Goal: Task Accomplishment & Management: Complete application form

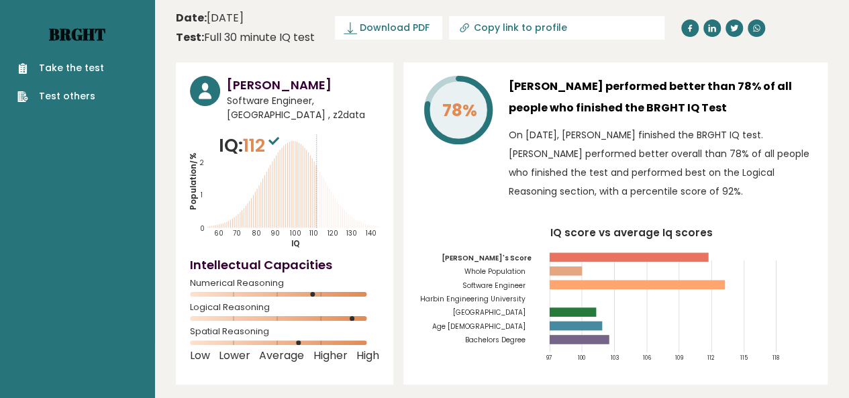
click at [86, 35] on link "Brght" at bounding box center [77, 33] width 56 height 21
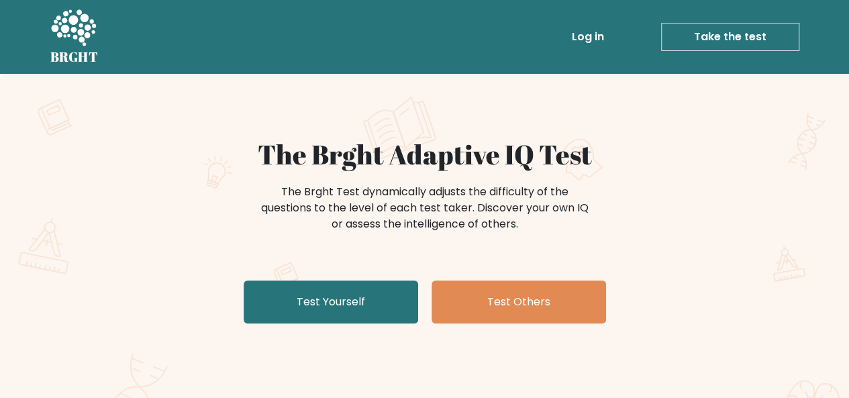
click at [730, 38] on link "Take the test" at bounding box center [730, 37] width 138 height 28
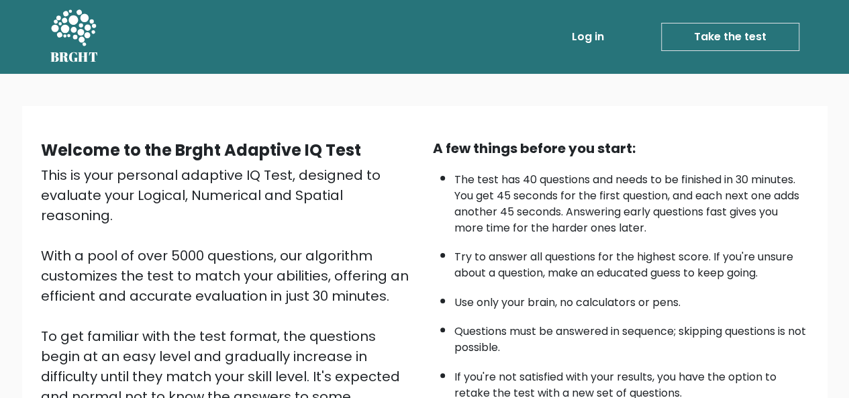
click at [75, 41] on icon at bounding box center [73, 29] width 46 height 40
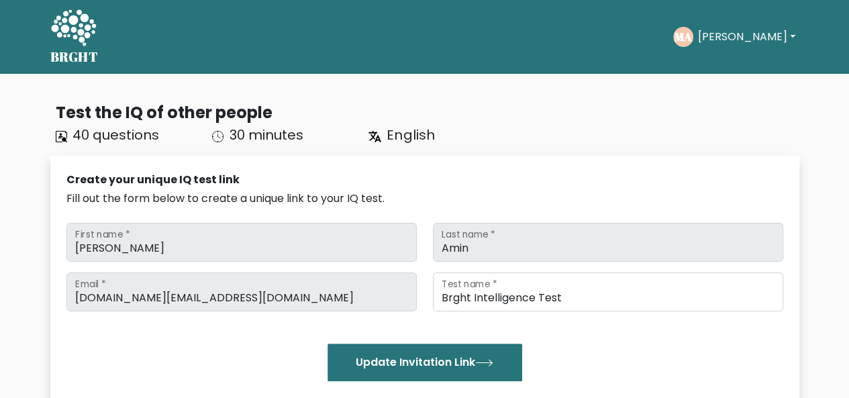
click at [737, 34] on button "[PERSON_NAME]" at bounding box center [745, 36] width 105 height 17
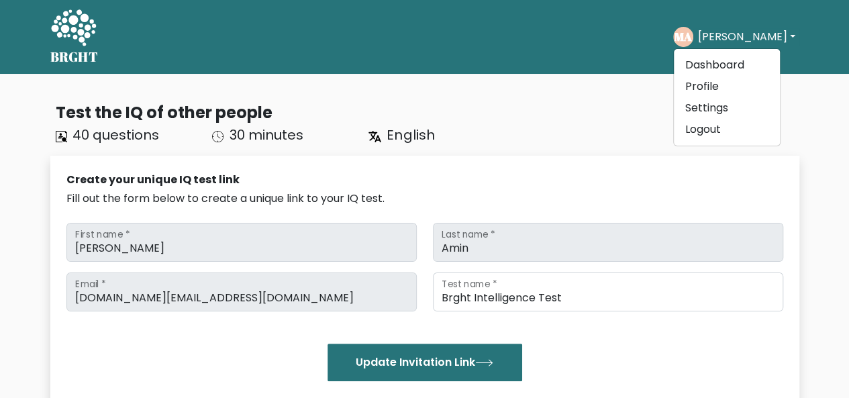
click at [737, 34] on button "[PERSON_NAME]" at bounding box center [745, 36] width 105 height 17
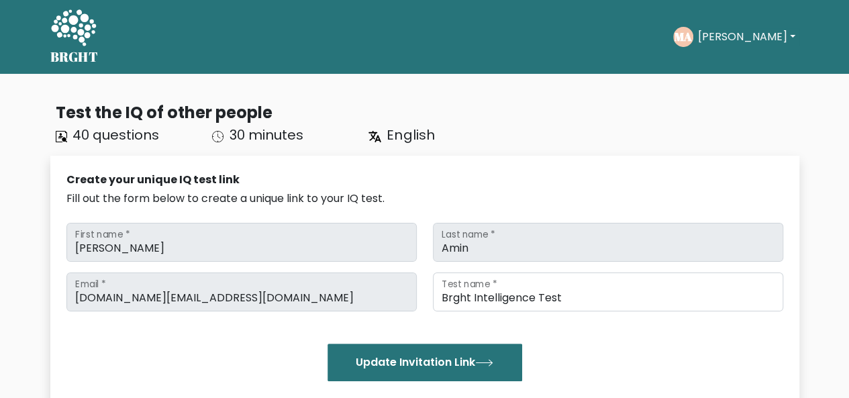
click at [510, 48] on div "Take the test MA [PERSON_NAME] Dashboard Profile Settings Logout Dashboard Prof…" at bounding box center [454, 37] width 690 height 42
click at [772, 29] on button "[PERSON_NAME]" at bounding box center [745, 36] width 105 height 17
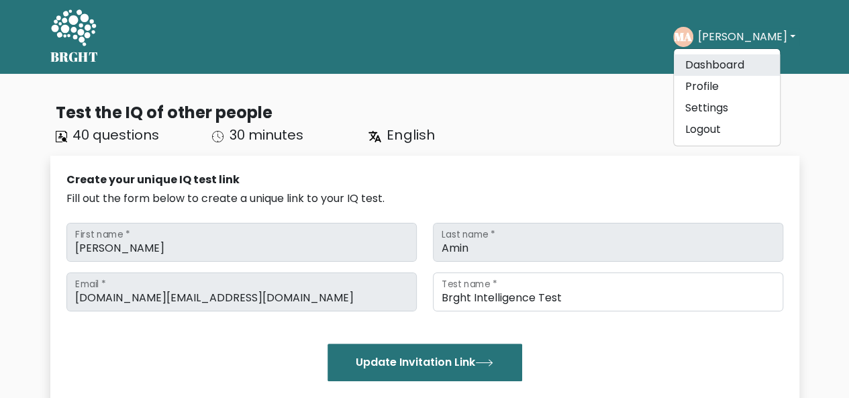
click at [751, 63] on link "Dashboard" at bounding box center [726, 64] width 106 height 21
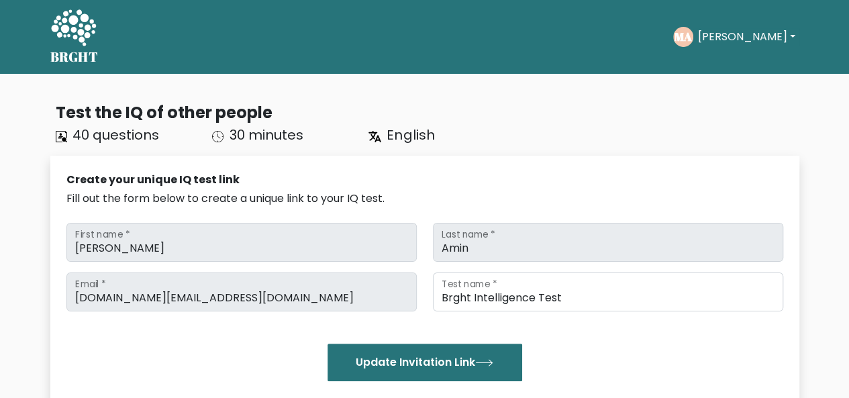
click at [769, 36] on button "Mohamed" at bounding box center [745, 36] width 105 height 17
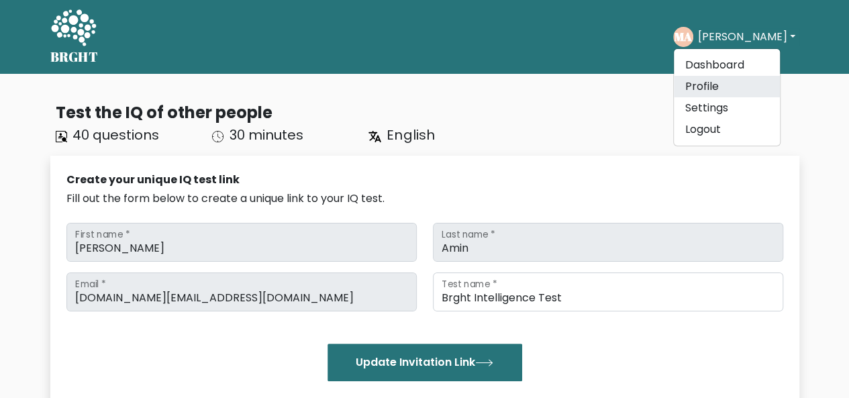
click at [719, 78] on link "Profile" at bounding box center [726, 86] width 106 height 21
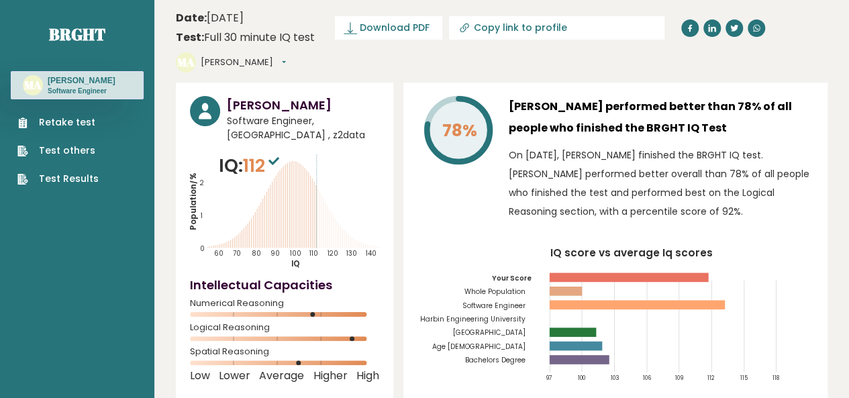
click at [594, 220] on div "78% Mohamed Amin performed better than 78% of all people who finished the BRGHT…" at bounding box center [615, 244] width 424 height 322
click at [59, 123] on link "Retake test" at bounding box center [57, 122] width 81 height 14
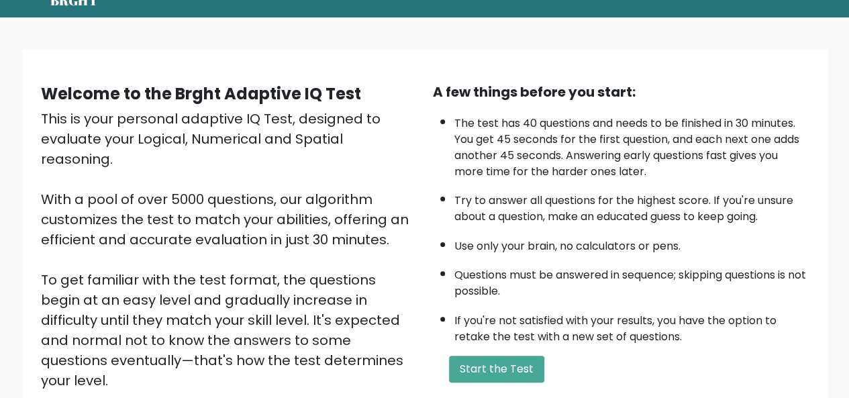
scroll to position [201, 0]
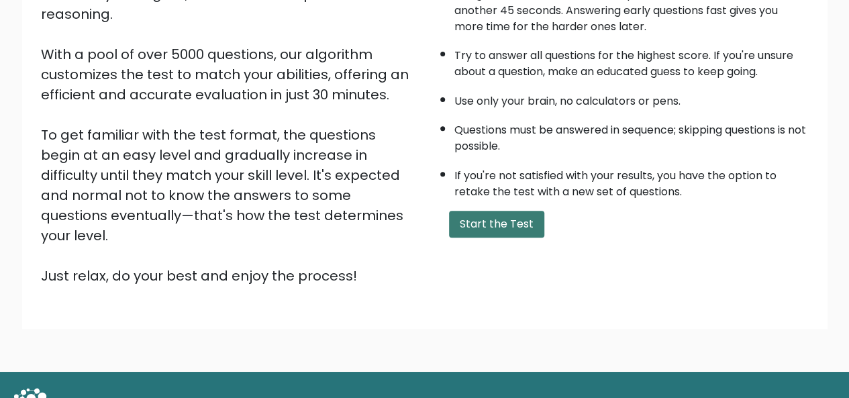
click at [487, 215] on button "Start the Test" at bounding box center [496, 224] width 95 height 27
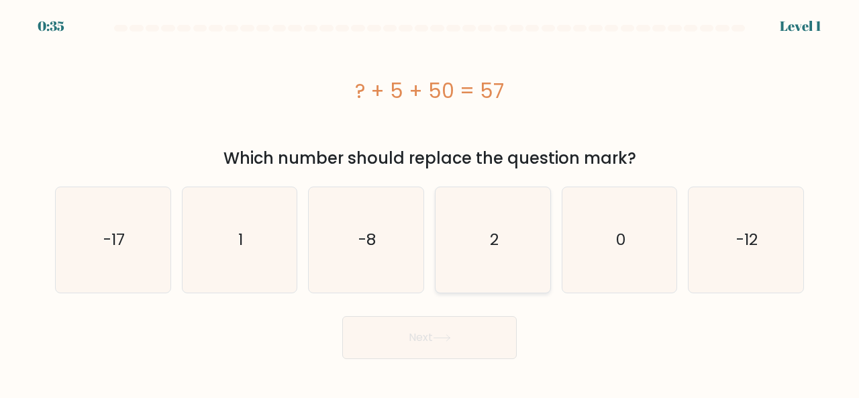
click at [491, 256] on icon "2" at bounding box center [492, 239] width 105 height 105
click at [430, 203] on input "d. 2" at bounding box center [429, 200] width 1 height 3
radio input "true"
click at [393, 333] on button "Next" at bounding box center [429, 337] width 174 height 43
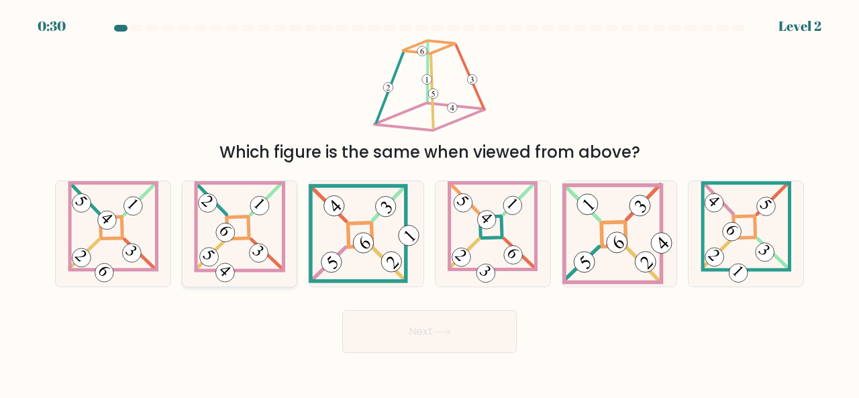
click at [237, 218] on 275 at bounding box center [238, 228] width 22 height 22
click at [429, 203] on input "b." at bounding box center [429, 200] width 1 height 3
radio input "true"
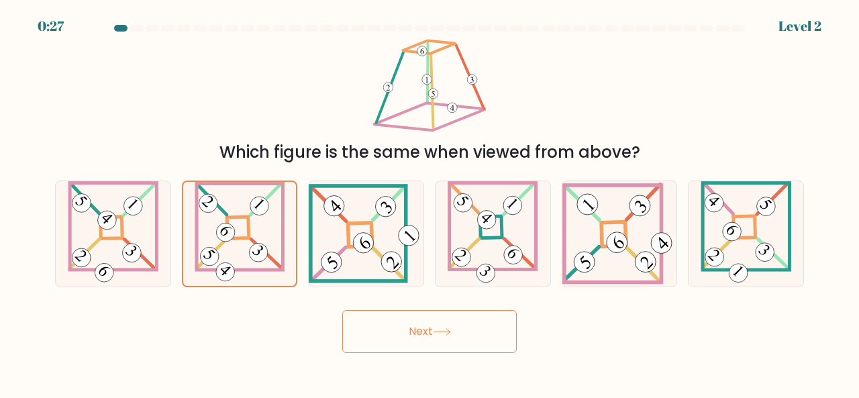
click at [430, 331] on button "Next" at bounding box center [429, 331] width 174 height 43
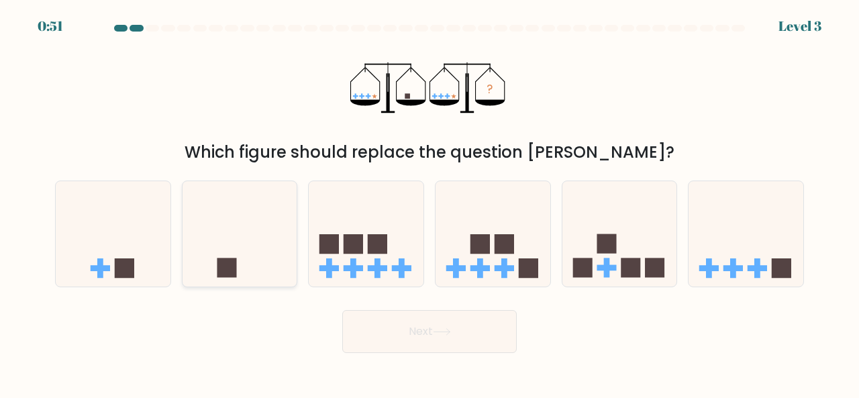
click at [232, 258] on rect at bounding box center [226, 267] width 19 height 19
click at [429, 203] on input "b." at bounding box center [429, 200] width 1 height 3
radio input "true"
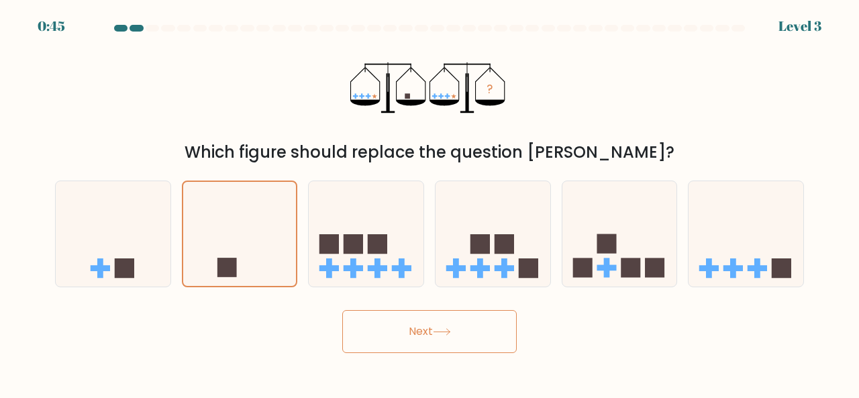
click at [419, 331] on button "Next" at bounding box center [429, 331] width 174 height 43
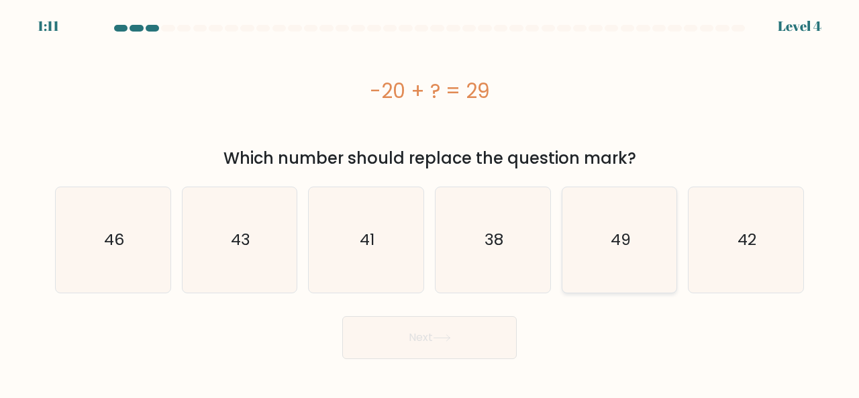
click at [620, 237] on text "49" at bounding box center [620, 240] width 20 height 22
click at [430, 203] on input "e. 49" at bounding box center [429, 200] width 1 height 3
radio input "true"
click at [411, 332] on button "Next" at bounding box center [429, 337] width 174 height 43
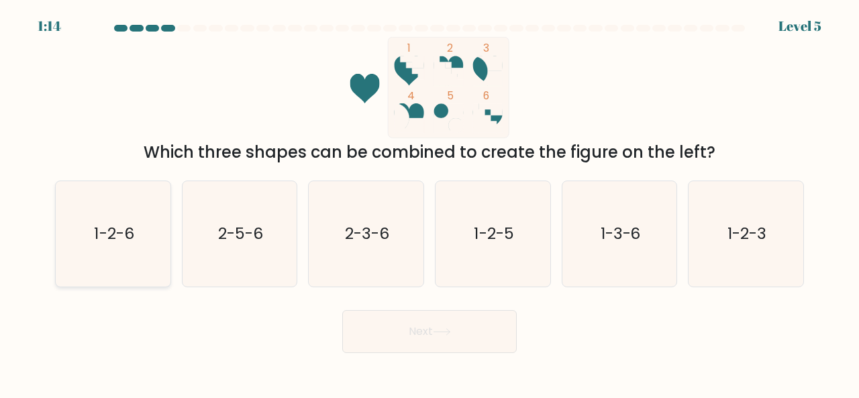
click at [122, 242] on text "1-2-6" at bounding box center [114, 233] width 40 height 22
click at [429, 203] on input "a. 1-2-6" at bounding box center [429, 200] width 1 height 3
radio input "true"
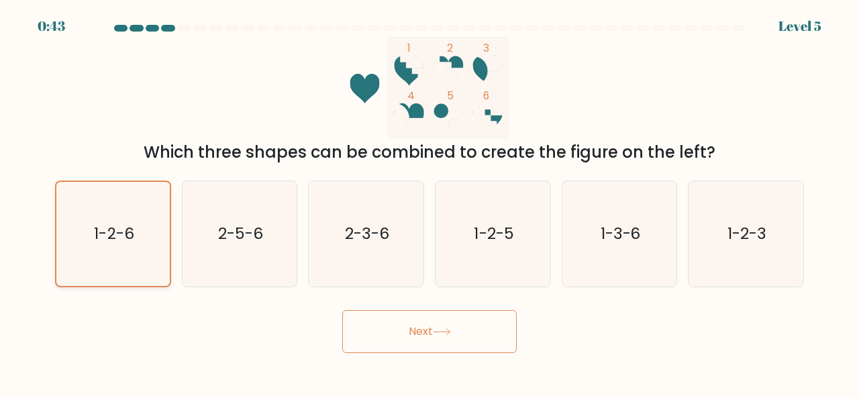
click at [113, 248] on icon "1-2-6" at bounding box center [113, 234] width 104 height 104
click at [429, 203] on input "a. 1-2-6" at bounding box center [429, 200] width 1 height 3
click at [406, 341] on button "Next" at bounding box center [429, 331] width 174 height 43
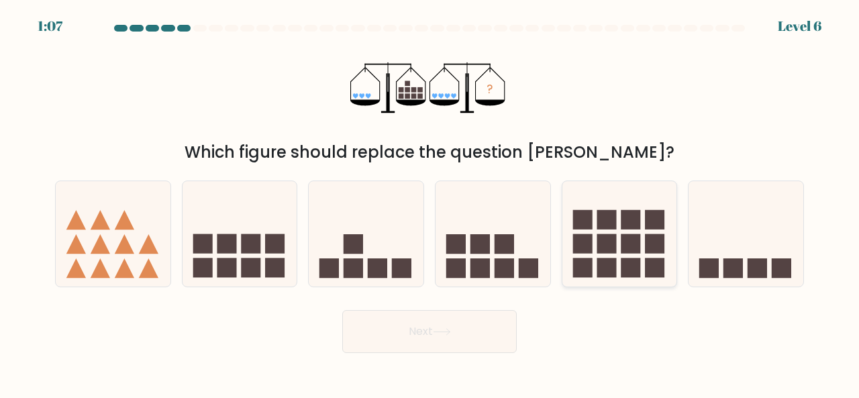
click at [623, 258] on icon at bounding box center [619, 233] width 115 height 95
click at [430, 203] on input "e." at bounding box center [429, 200] width 1 height 3
radio input "true"
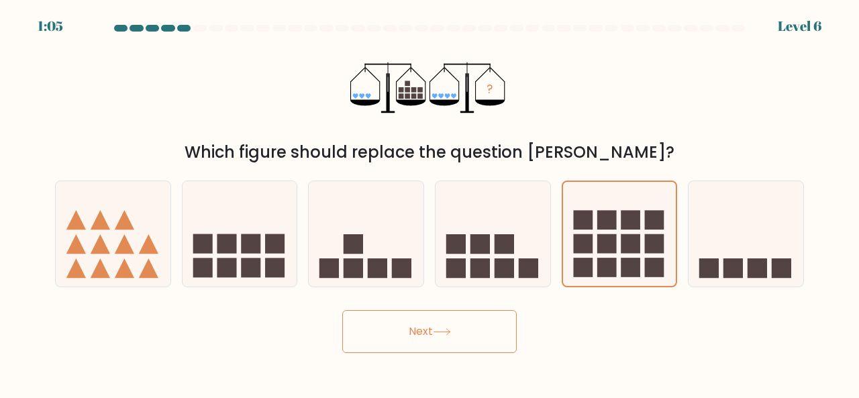
click at [449, 329] on icon at bounding box center [441, 332] width 16 height 6
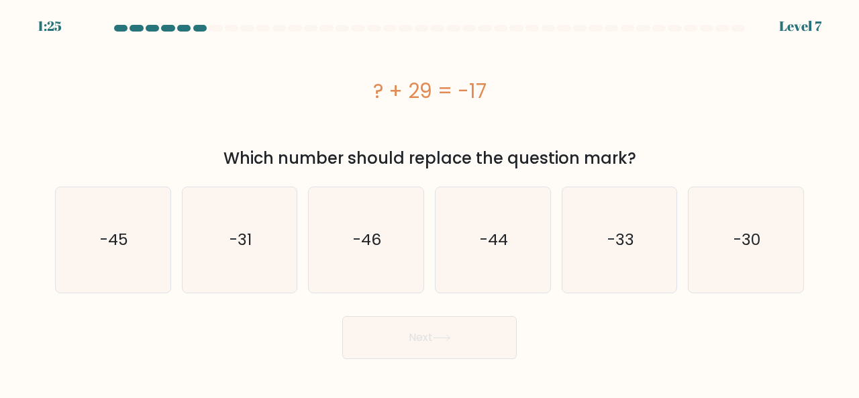
click at [329, 139] on div "? + 29 = -17" at bounding box center [429, 90] width 749 height 107
click at [360, 244] on text "-46" at bounding box center [367, 240] width 28 height 22
click at [429, 203] on input "c. -46" at bounding box center [429, 200] width 1 height 3
radio input "true"
click at [421, 326] on button "Next" at bounding box center [429, 337] width 174 height 43
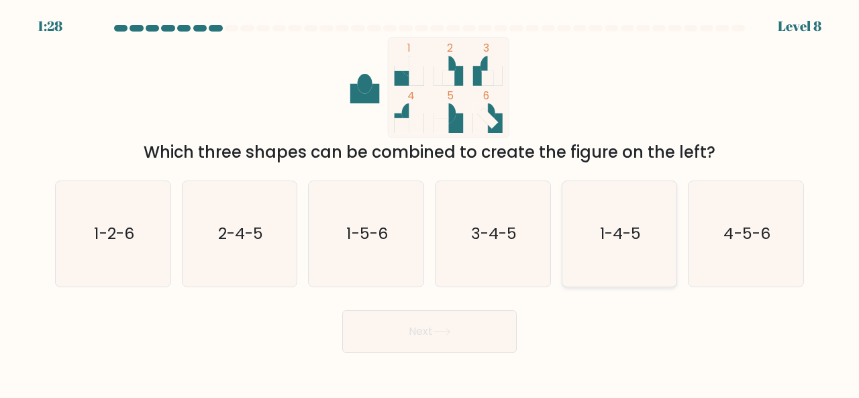
click at [628, 241] on text "1-4-5" at bounding box center [620, 233] width 41 height 22
click at [430, 203] on input "e. 1-4-5" at bounding box center [429, 200] width 1 height 3
radio input "true"
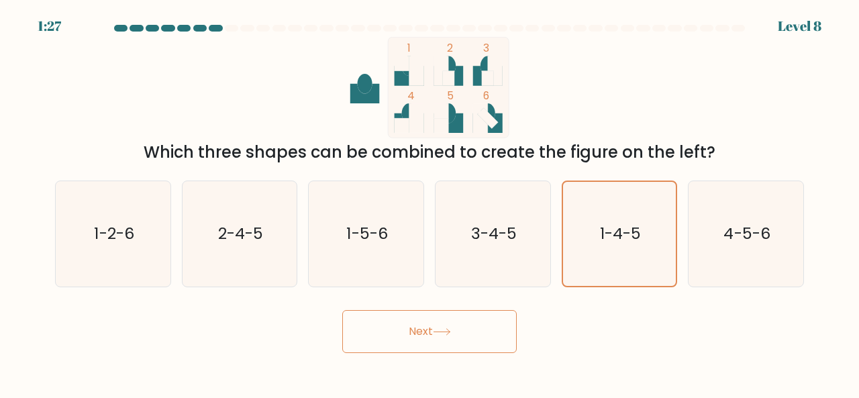
click at [432, 320] on button "Next" at bounding box center [429, 331] width 174 height 43
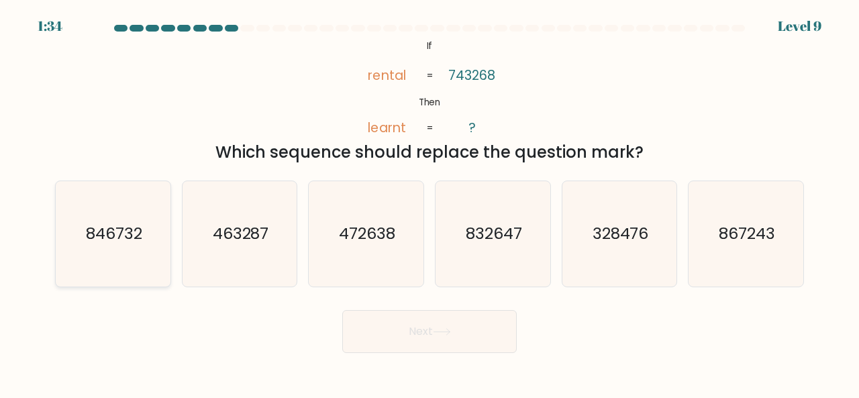
click at [124, 254] on icon "846732" at bounding box center [112, 233] width 105 height 105
click at [429, 203] on input "a. 846732" at bounding box center [429, 200] width 1 height 3
radio input "true"
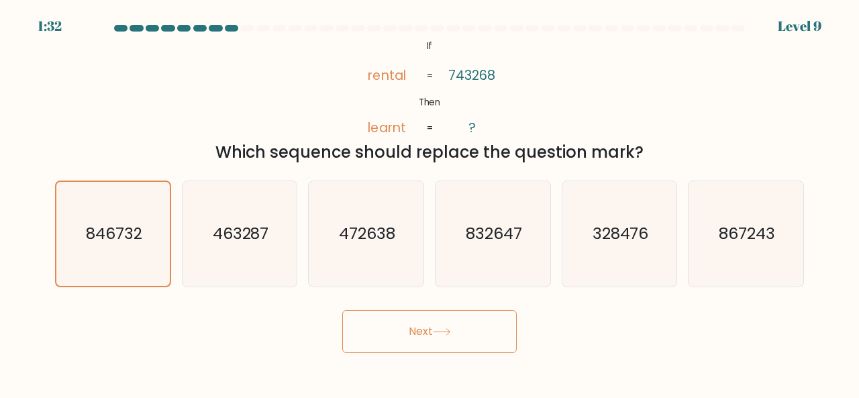
click at [414, 331] on button "Next" at bounding box center [429, 331] width 174 height 43
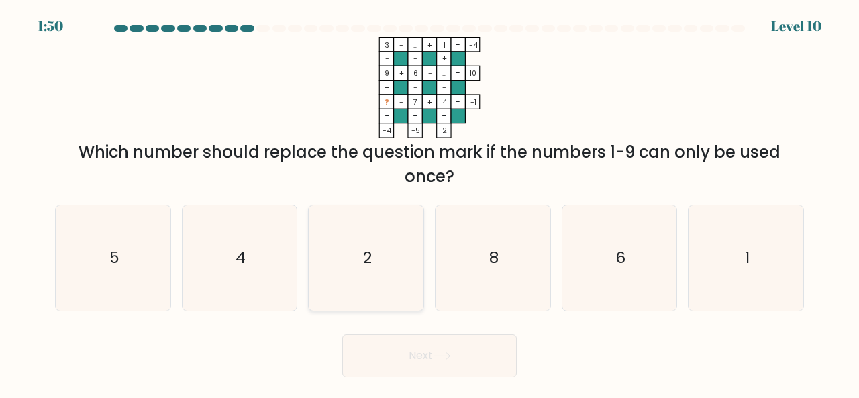
click at [380, 253] on icon "2" at bounding box center [365, 257] width 105 height 105
click at [429, 203] on input "c. 2" at bounding box center [429, 200] width 1 height 3
radio input "true"
click at [388, 359] on button "Next" at bounding box center [429, 355] width 174 height 43
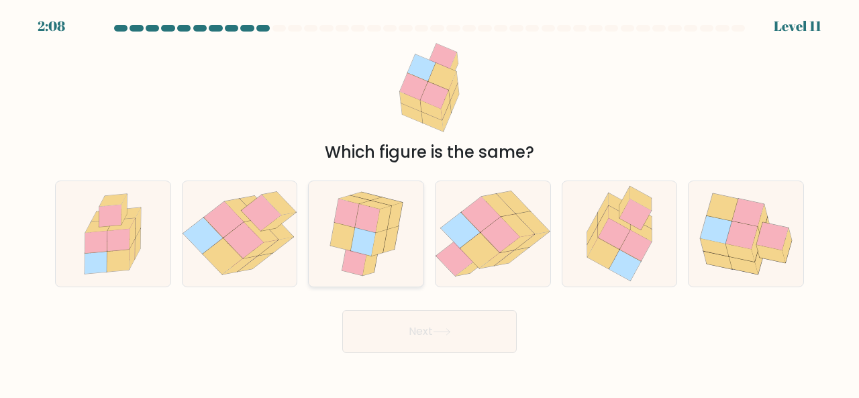
click at [364, 241] on icon at bounding box center [362, 241] width 25 height 28
click at [429, 203] on input "c." at bounding box center [429, 200] width 1 height 3
radio input "true"
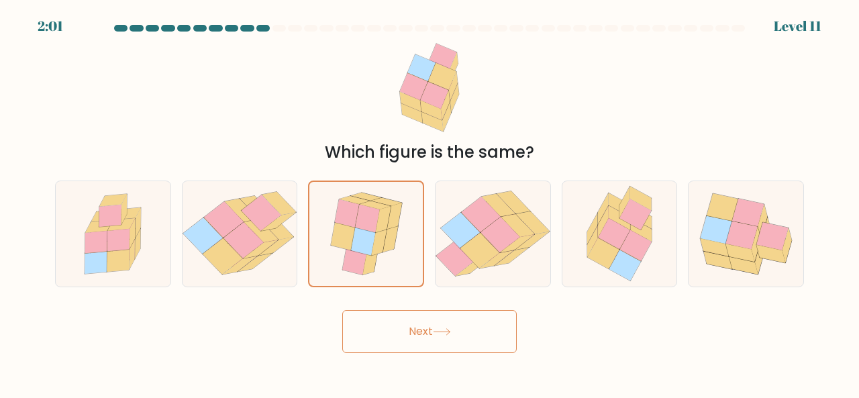
click at [412, 339] on button "Next" at bounding box center [429, 331] width 174 height 43
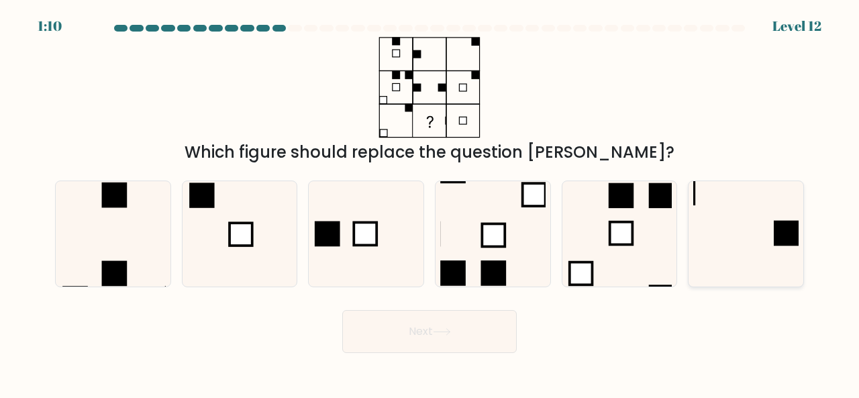
click at [747, 225] on icon at bounding box center [745, 233] width 105 height 105
click at [430, 203] on input "f." at bounding box center [429, 200] width 1 height 3
radio input "true"
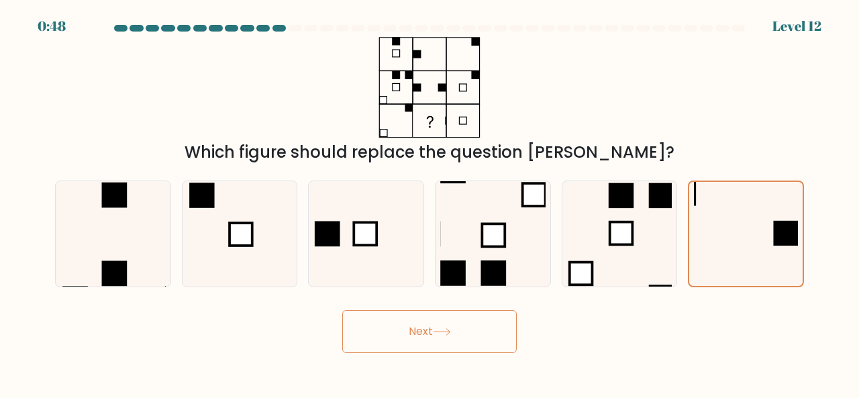
click at [449, 329] on icon at bounding box center [442, 331] width 18 height 7
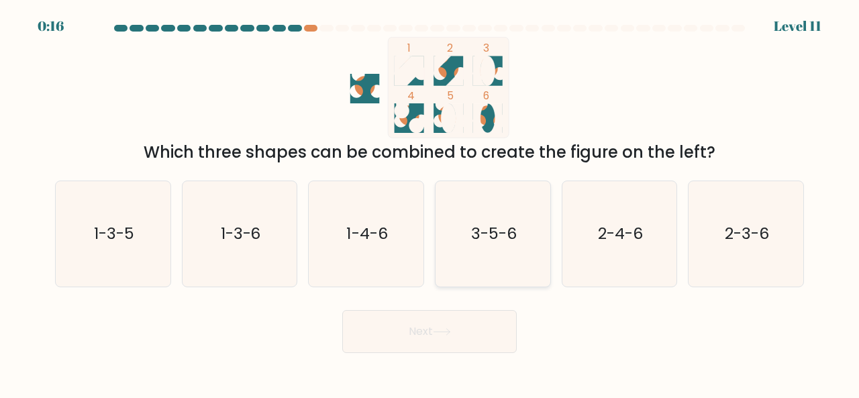
click at [490, 242] on text "3-5-6" at bounding box center [494, 233] width 46 height 22
click at [430, 203] on input "d. 3-5-6" at bounding box center [429, 200] width 1 height 3
radio input "true"
click at [424, 322] on button "Next" at bounding box center [429, 331] width 174 height 43
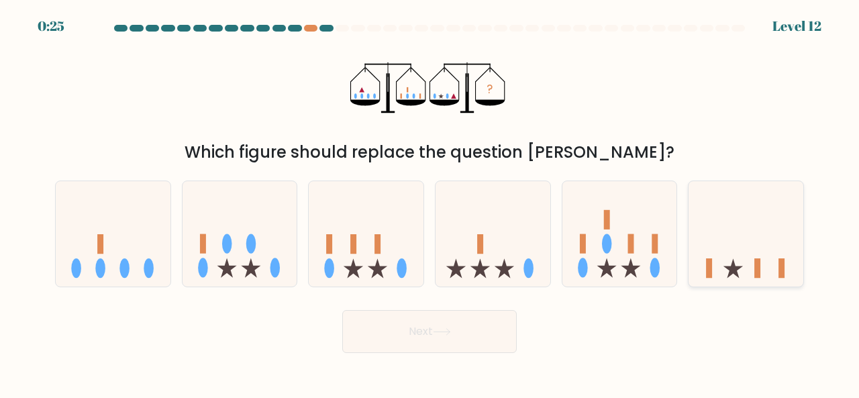
click at [747, 256] on icon at bounding box center [745, 233] width 115 height 95
click at [430, 203] on input "f." at bounding box center [429, 200] width 1 height 3
radio input "true"
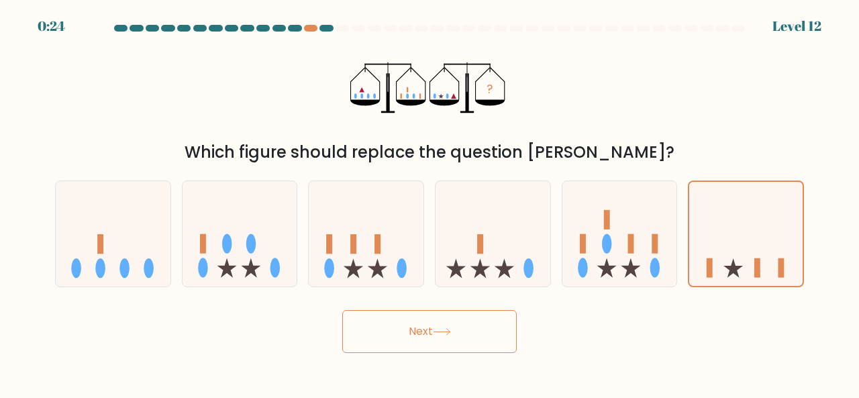
click at [466, 336] on button "Next" at bounding box center [429, 331] width 174 height 43
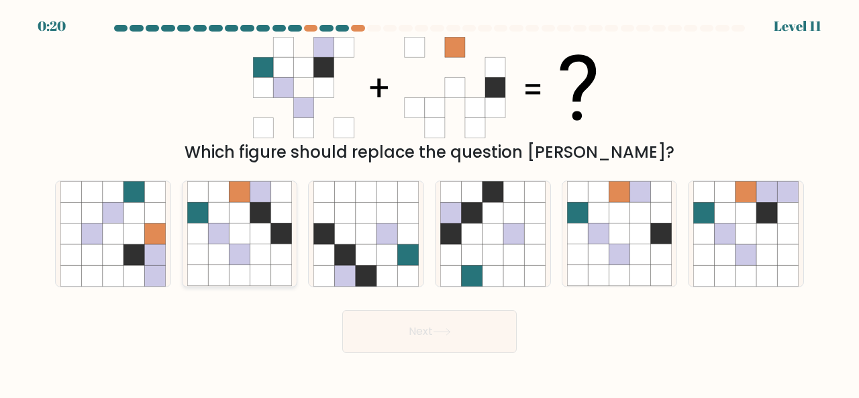
click at [231, 223] on icon at bounding box center [239, 233] width 21 height 21
click at [429, 203] on input "b." at bounding box center [429, 200] width 1 height 3
radio input "true"
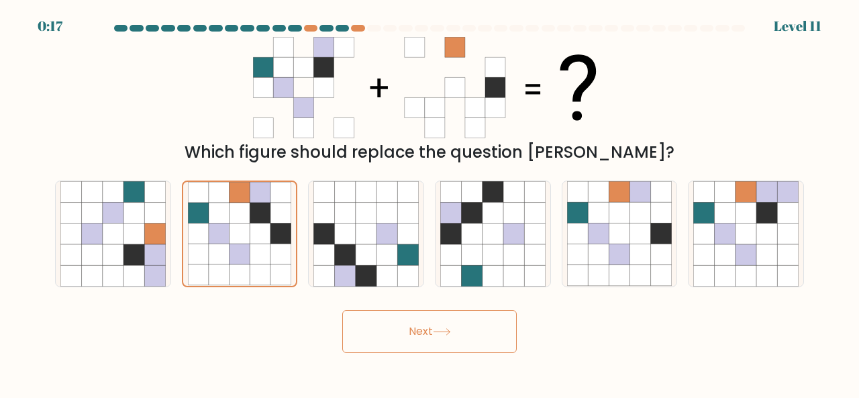
click at [415, 335] on button "Next" at bounding box center [429, 331] width 174 height 43
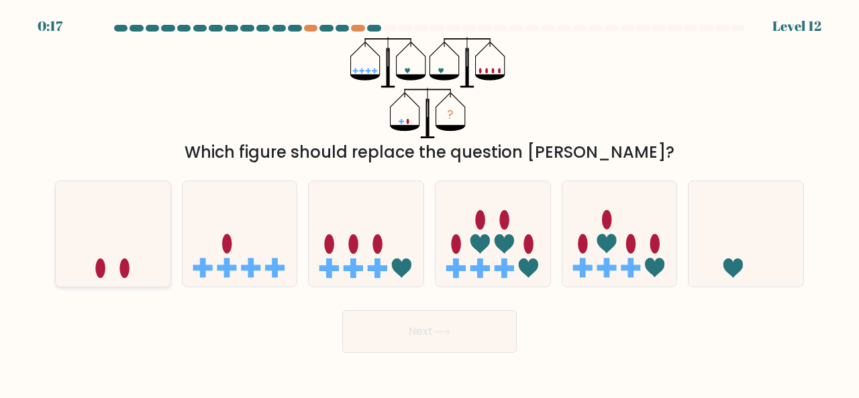
click at [142, 254] on icon at bounding box center [113, 233] width 115 height 95
click at [429, 203] on input "a." at bounding box center [429, 200] width 1 height 3
radio input "true"
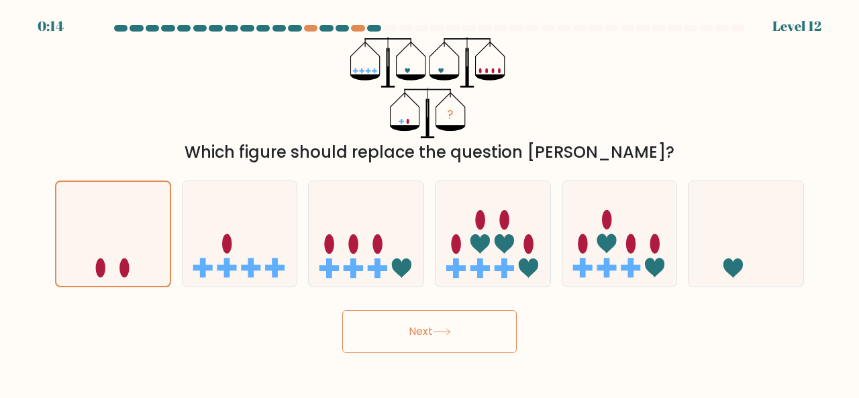
click at [392, 331] on button "Next" at bounding box center [429, 331] width 174 height 43
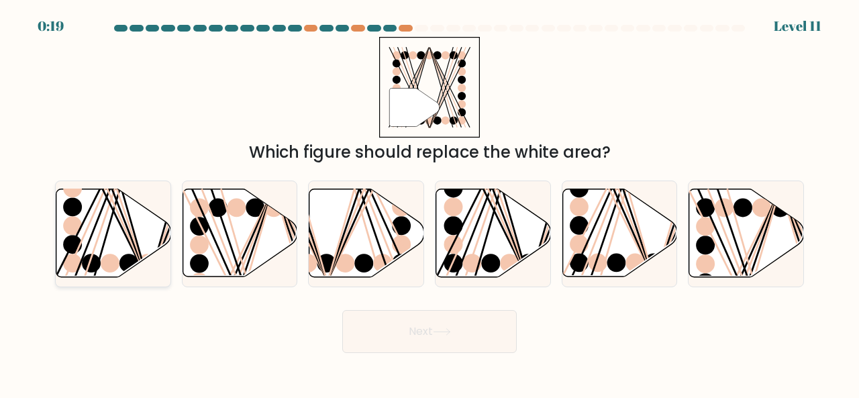
click at [127, 227] on line at bounding box center [111, 187] width 72 height 184
click at [429, 203] on input "a." at bounding box center [429, 200] width 1 height 3
radio input "true"
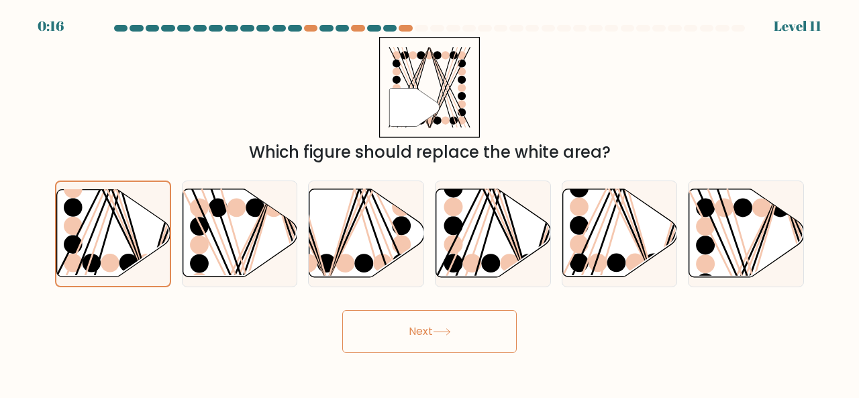
click at [405, 324] on button "Next" at bounding box center [429, 331] width 174 height 43
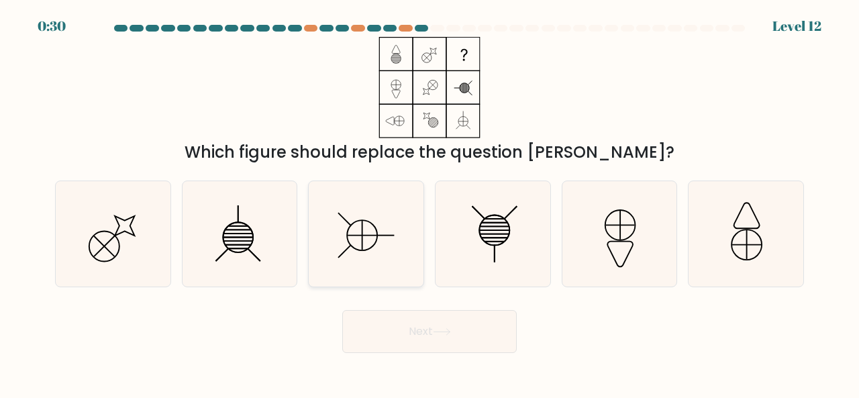
click at [370, 225] on icon at bounding box center [365, 233] width 105 height 105
click at [429, 203] on input "c." at bounding box center [429, 200] width 1 height 3
radio input "true"
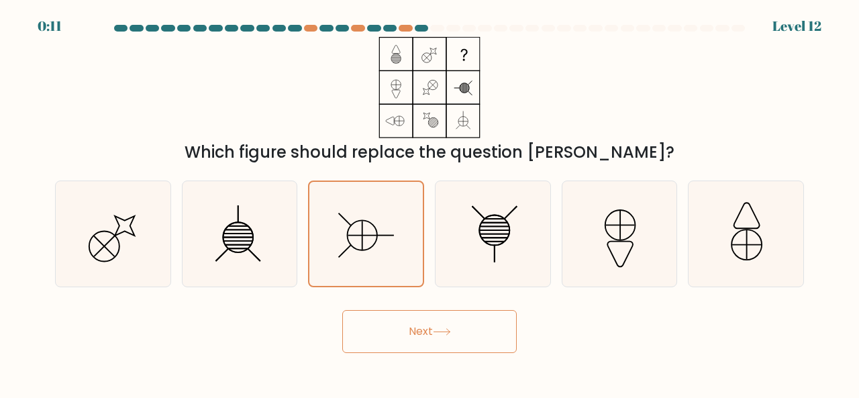
click at [427, 331] on button "Next" at bounding box center [429, 331] width 174 height 43
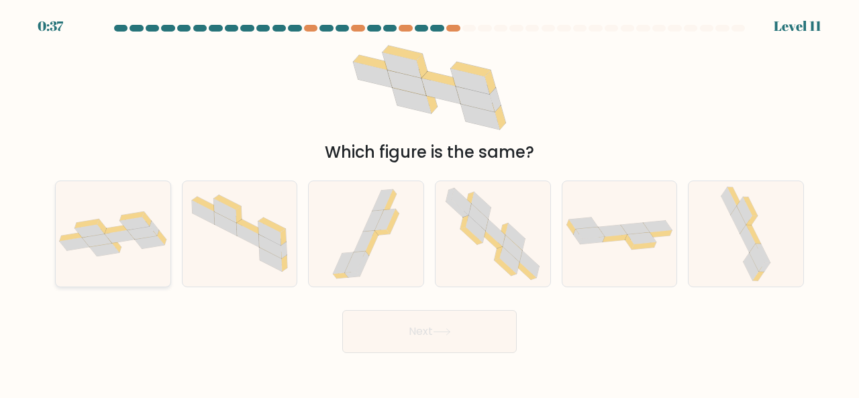
click at [137, 242] on icon at bounding box center [113, 233] width 115 height 45
click at [429, 203] on input "a." at bounding box center [429, 200] width 1 height 3
radio input "true"
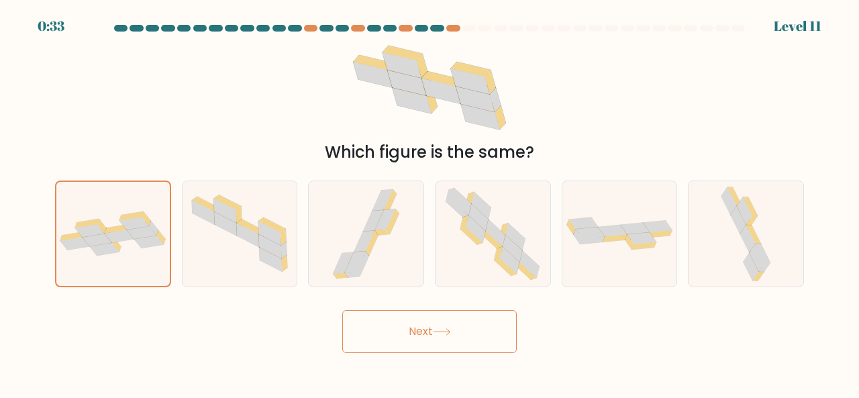
click at [389, 317] on button "Next" at bounding box center [429, 331] width 174 height 43
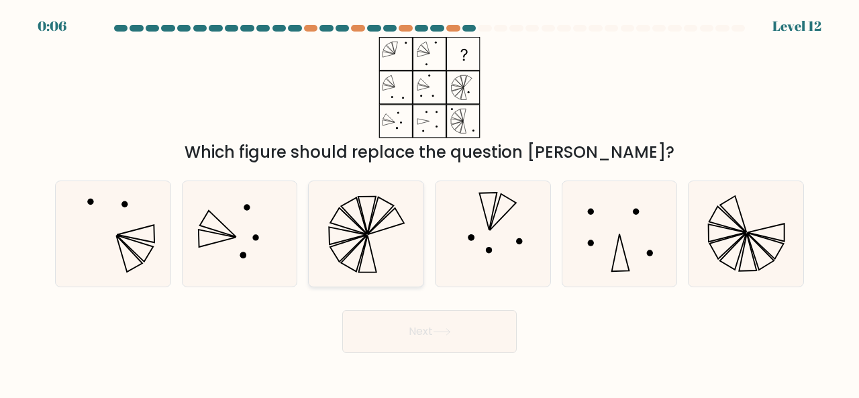
click at [365, 238] on icon at bounding box center [354, 253] width 26 height 36
click at [429, 203] on input "c." at bounding box center [429, 200] width 1 height 3
radio input "true"
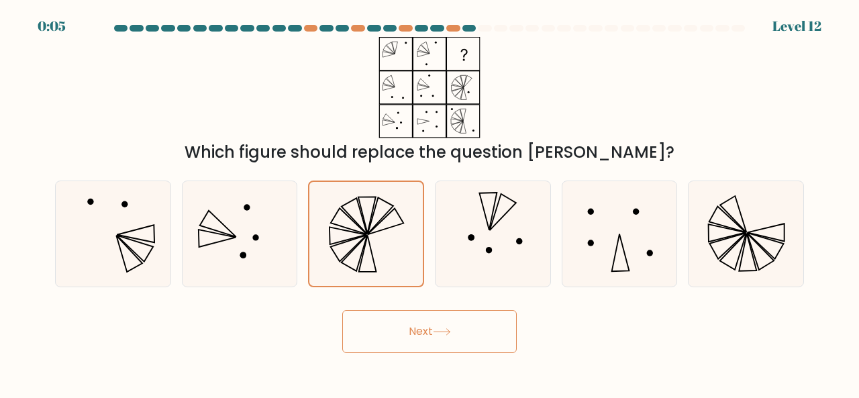
click at [413, 331] on button "Next" at bounding box center [429, 331] width 174 height 43
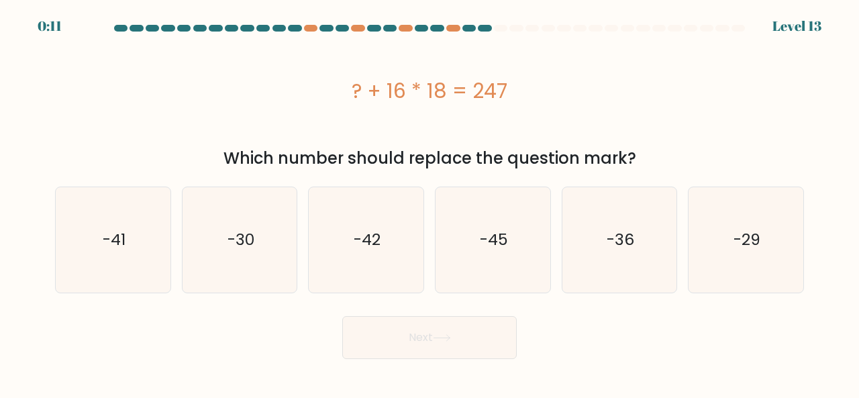
click at [339, 125] on div "? + 16 * 18 = 247" at bounding box center [429, 90] width 749 height 107
click at [133, 244] on icon "-41" at bounding box center [112, 239] width 105 height 105
click at [429, 203] on input "a. -41" at bounding box center [429, 200] width 1 height 3
radio input "true"
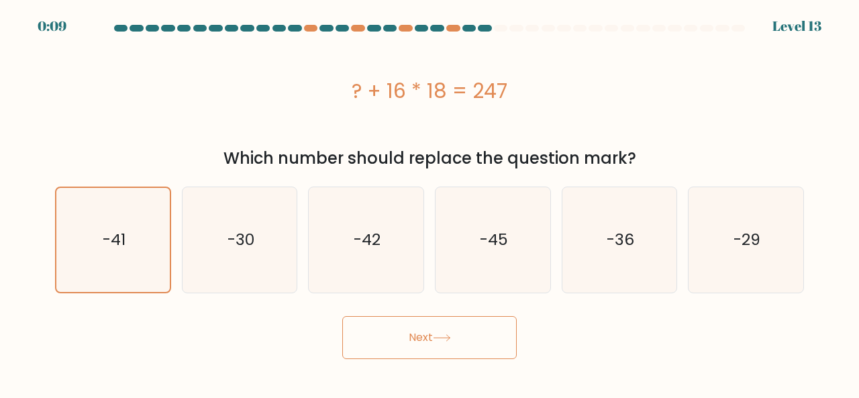
click at [419, 337] on button "Next" at bounding box center [429, 337] width 174 height 43
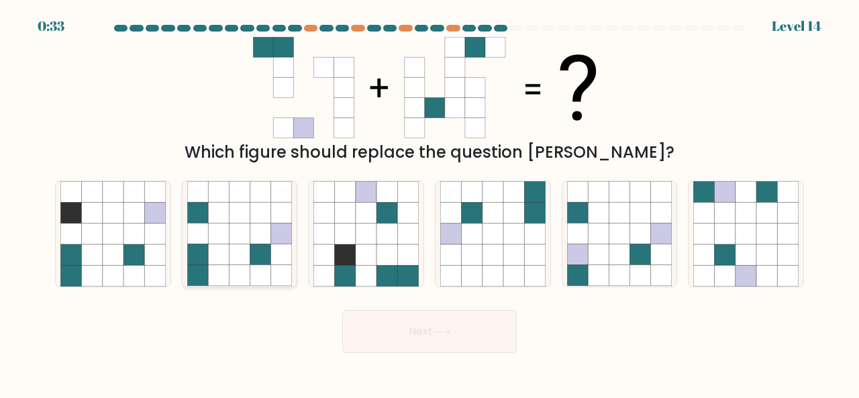
click at [256, 243] on icon at bounding box center [260, 233] width 21 height 21
click at [429, 203] on input "b." at bounding box center [429, 200] width 1 height 3
radio input "true"
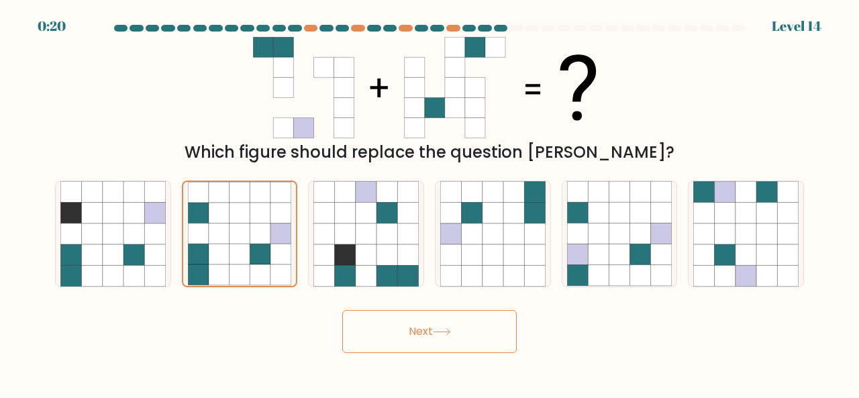
click at [419, 319] on button "Next" at bounding box center [429, 331] width 174 height 43
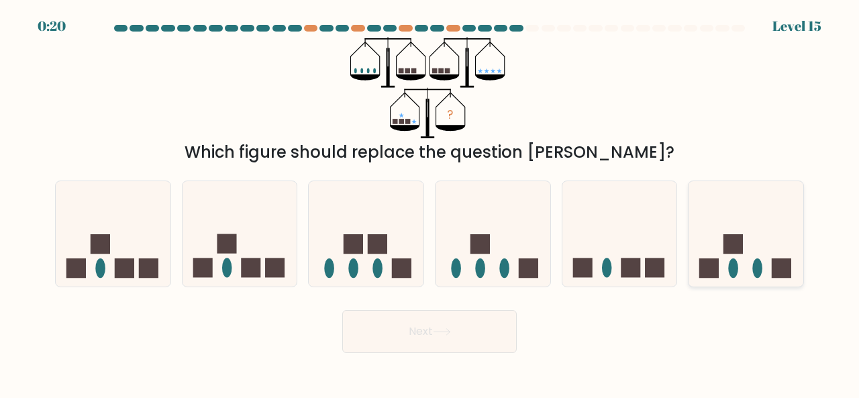
click at [765, 256] on icon at bounding box center [745, 233] width 115 height 95
click at [430, 203] on input "f." at bounding box center [429, 200] width 1 height 3
radio input "true"
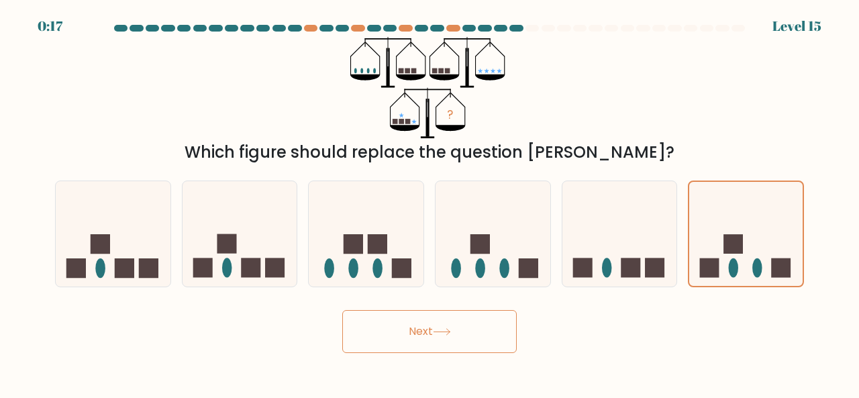
click at [443, 331] on icon at bounding box center [442, 331] width 18 height 7
click at [401, 333] on button "Next" at bounding box center [429, 331] width 174 height 43
click at [726, 241] on rect at bounding box center [732, 243] width 19 height 19
click at [430, 203] on input "f." at bounding box center [429, 200] width 1 height 3
click at [427, 329] on button "Next" at bounding box center [429, 331] width 174 height 43
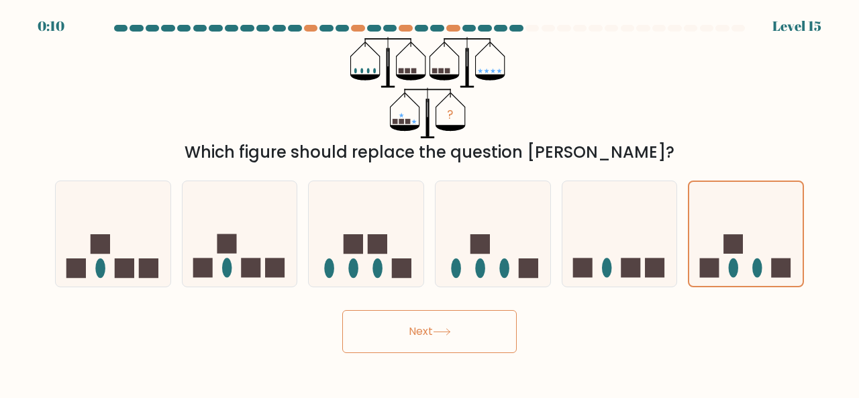
click at [425, 328] on button "Next" at bounding box center [429, 331] width 174 height 43
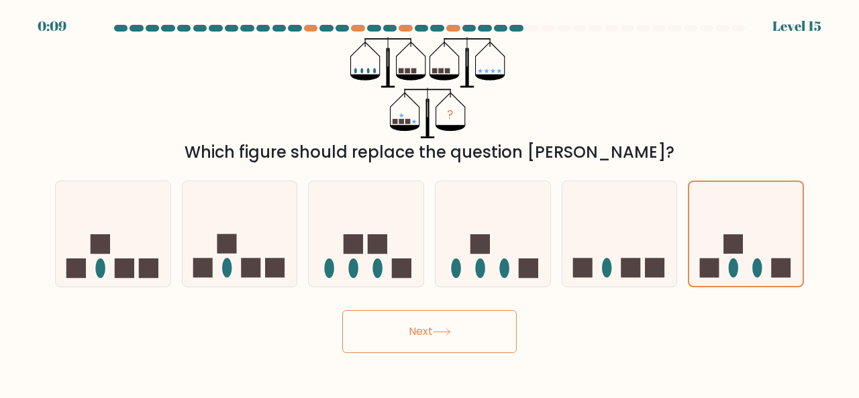
click at [425, 328] on button "Next" at bounding box center [429, 331] width 174 height 43
click at [419, 333] on button "Next" at bounding box center [429, 331] width 174 height 43
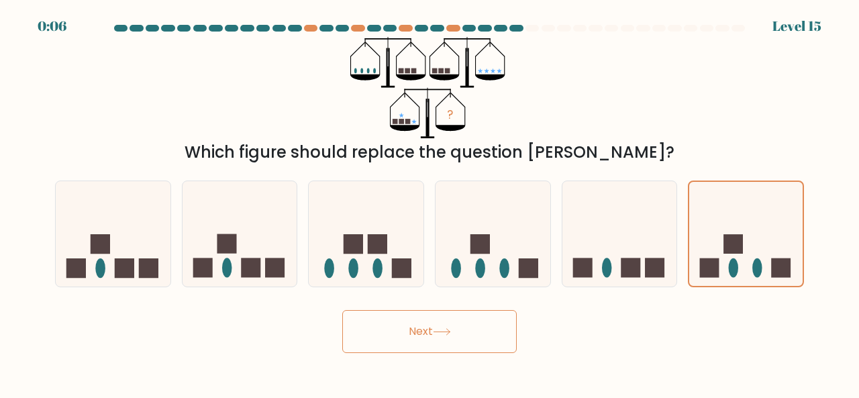
click at [419, 333] on button "Next" at bounding box center [429, 331] width 174 height 43
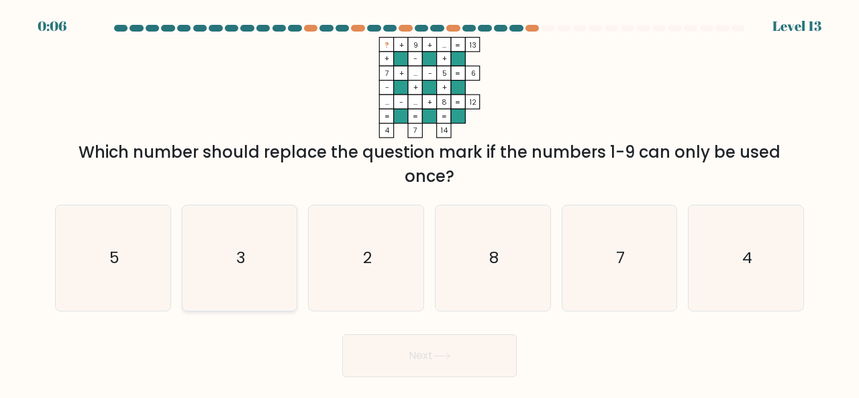
click at [231, 252] on icon "3" at bounding box center [239, 257] width 105 height 105
click at [429, 203] on input "b. 3" at bounding box center [429, 200] width 1 height 3
radio input "true"
click at [434, 350] on button "Next" at bounding box center [429, 355] width 174 height 43
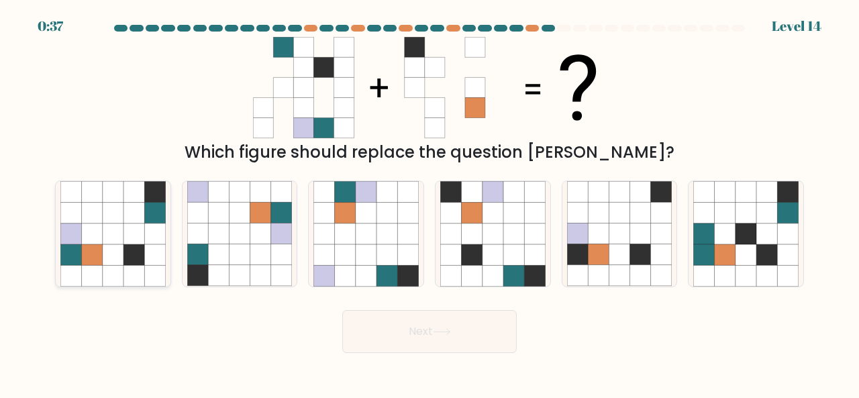
click at [125, 221] on icon at bounding box center [133, 212] width 21 height 21
click at [429, 203] on input "a." at bounding box center [429, 200] width 1 height 3
radio input "true"
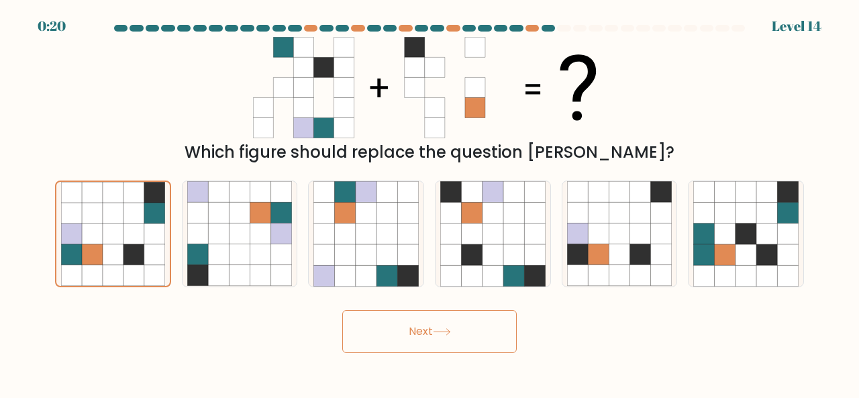
click at [463, 327] on button "Next" at bounding box center [429, 331] width 174 height 43
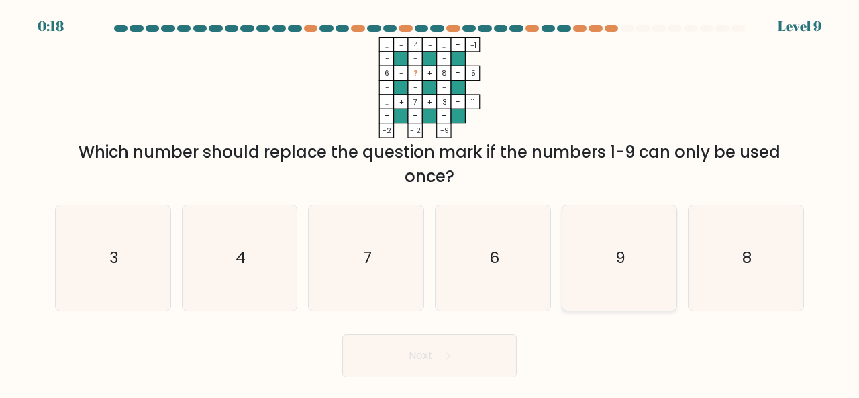
click at [622, 255] on text "9" at bounding box center [620, 257] width 10 height 22
click at [430, 203] on input "e. 9" at bounding box center [429, 200] width 1 height 3
radio input "true"
click at [400, 354] on button "Next" at bounding box center [429, 355] width 174 height 43
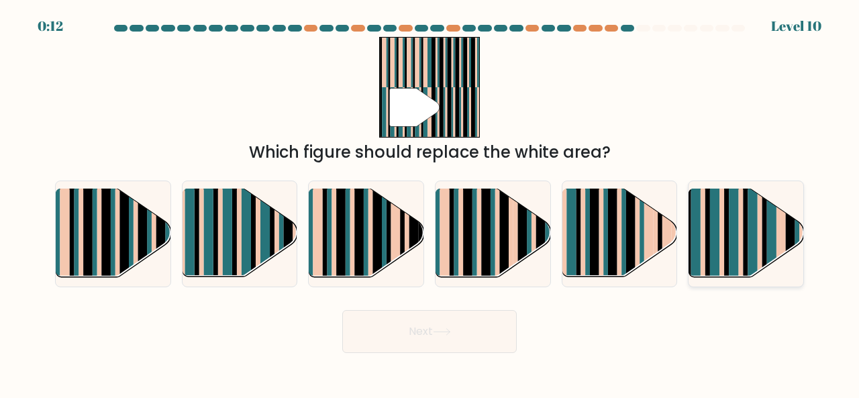
click at [778, 237] on rect at bounding box center [778, 243] width 5 height 113
click at [430, 203] on input "f." at bounding box center [429, 200] width 1 height 3
radio input "true"
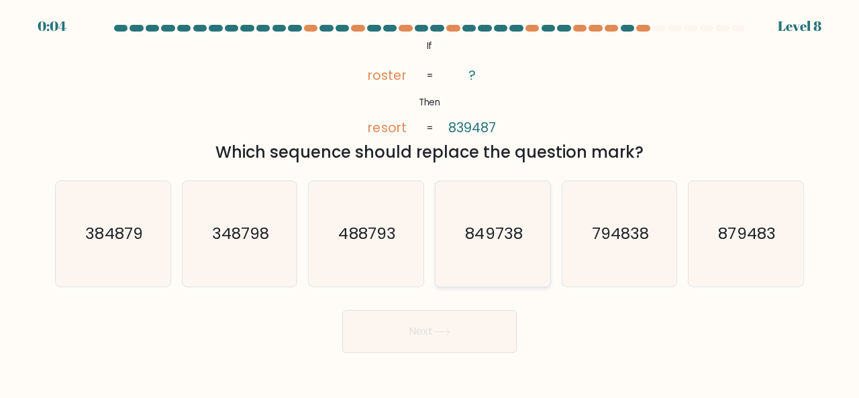
click at [490, 250] on icon "849738" at bounding box center [492, 233] width 105 height 105
click at [430, 203] on input "d. 849738" at bounding box center [429, 200] width 1 height 3
radio input "true"
click at [433, 333] on button "Next" at bounding box center [429, 331] width 174 height 43
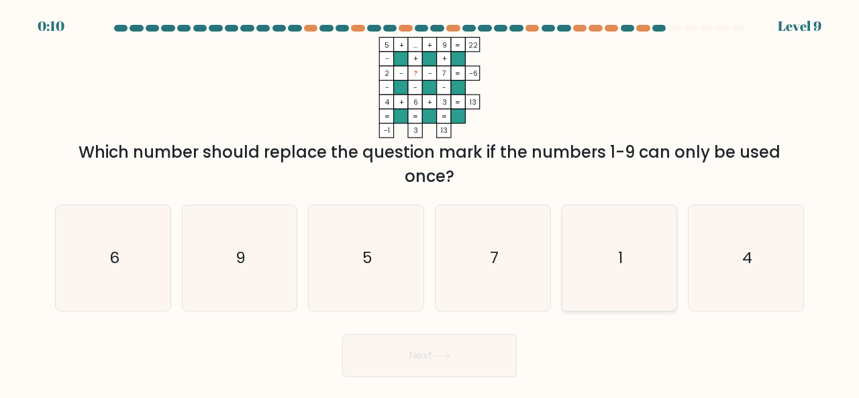
click at [627, 252] on icon "1" at bounding box center [619, 257] width 105 height 105
click at [430, 203] on input "e. 1" at bounding box center [429, 200] width 1 height 3
radio input "true"
click at [412, 354] on button "Next" at bounding box center [429, 355] width 174 height 43
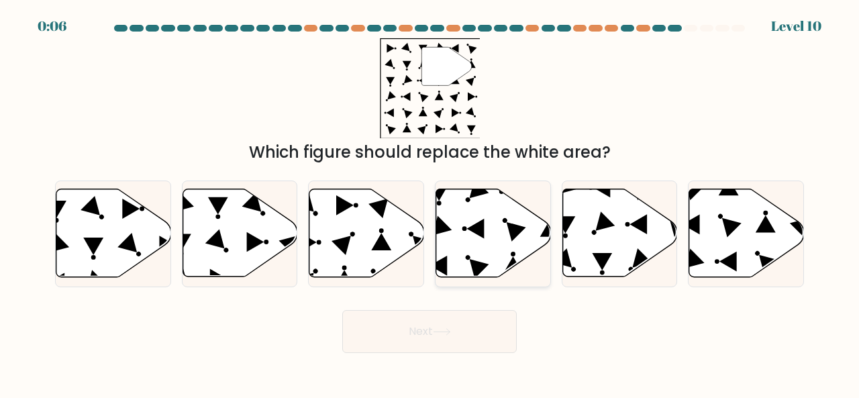
click at [519, 234] on icon at bounding box center [493, 233] width 115 height 88
click at [430, 203] on input "d." at bounding box center [429, 200] width 1 height 3
radio input "true"
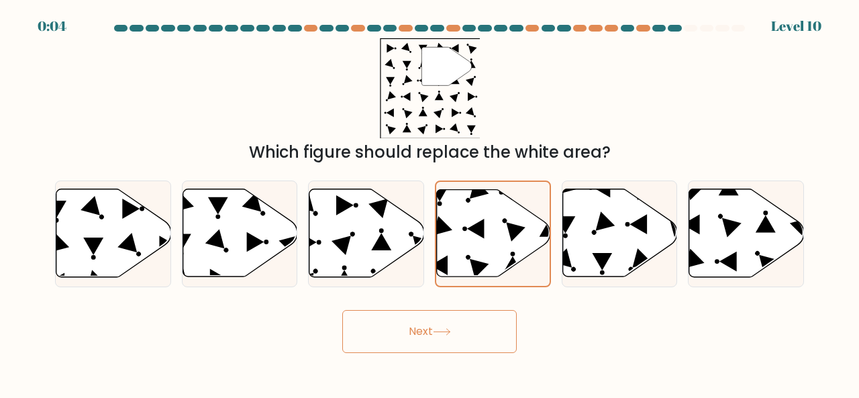
click at [480, 328] on button "Next" at bounding box center [429, 331] width 174 height 43
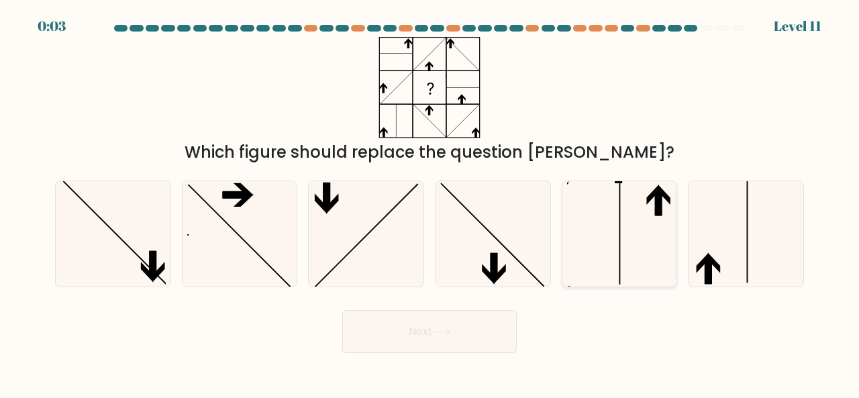
click at [614, 246] on icon at bounding box center [619, 233] width 105 height 105
click at [430, 203] on input "e." at bounding box center [429, 200] width 1 height 3
radio input "true"
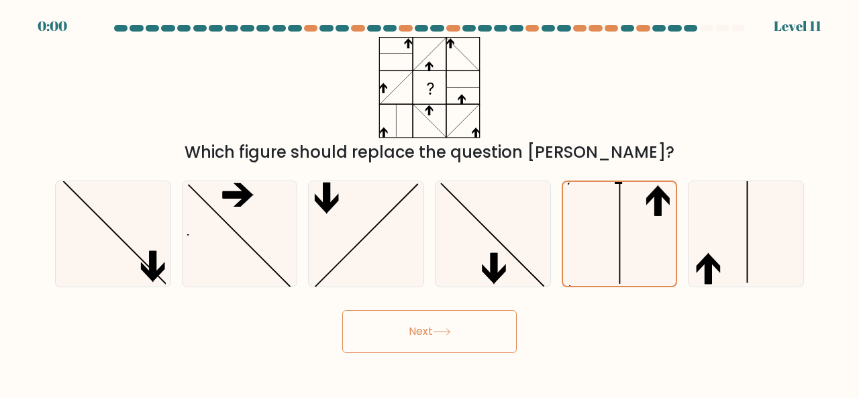
click at [468, 326] on button "Next" at bounding box center [429, 331] width 174 height 43
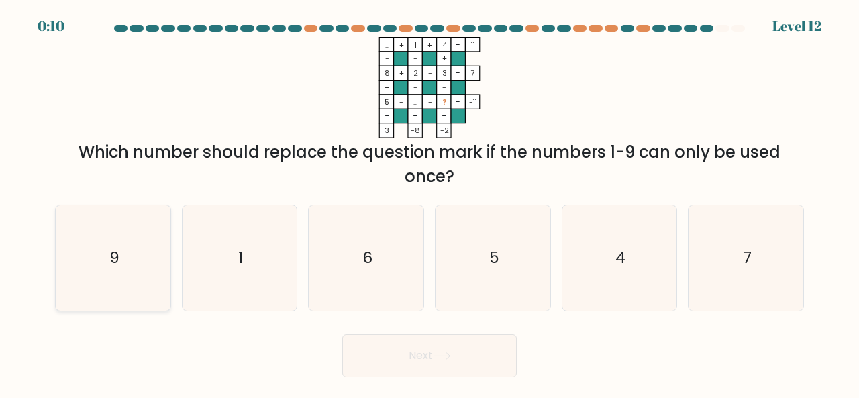
click at [133, 276] on icon "9" at bounding box center [112, 257] width 105 height 105
click at [429, 203] on input "a. 9" at bounding box center [429, 200] width 1 height 3
radio input "true"
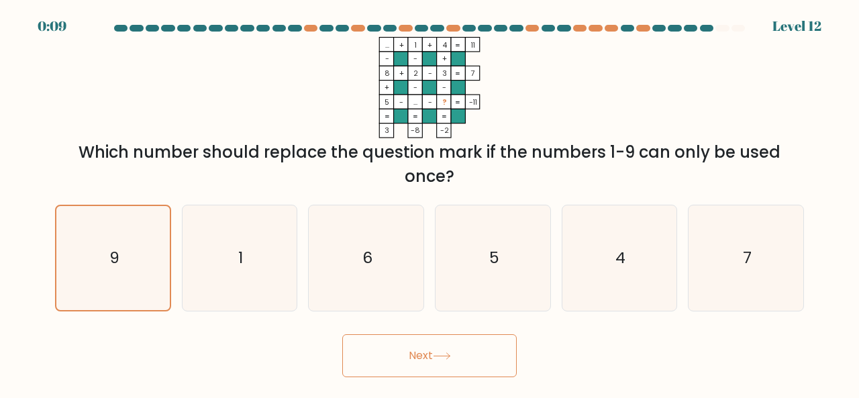
click at [398, 347] on button "Next" at bounding box center [429, 355] width 174 height 43
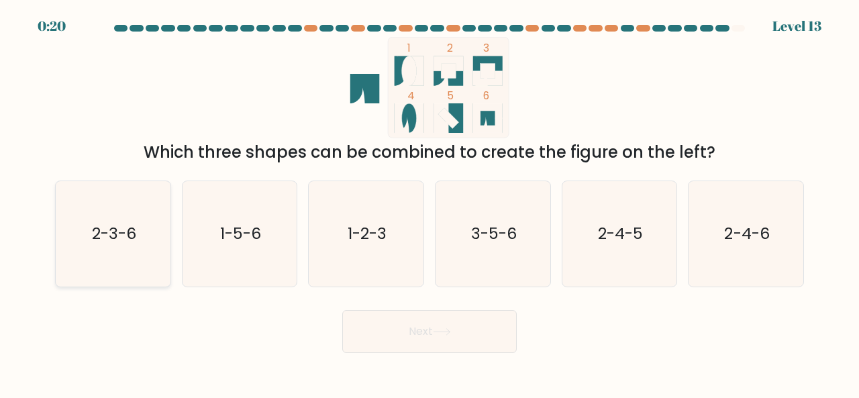
click at [126, 229] on text "2-3-6" at bounding box center [114, 233] width 44 height 22
click at [429, 203] on input "a. 2-3-6" at bounding box center [429, 200] width 1 height 3
radio input "true"
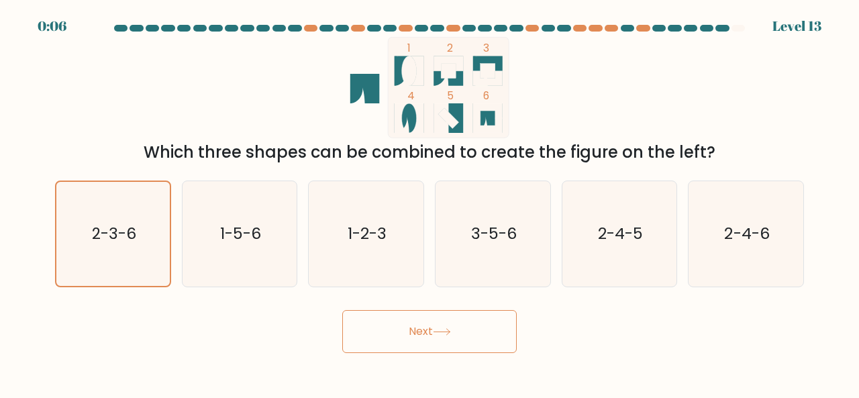
click at [384, 336] on button "Next" at bounding box center [429, 331] width 174 height 43
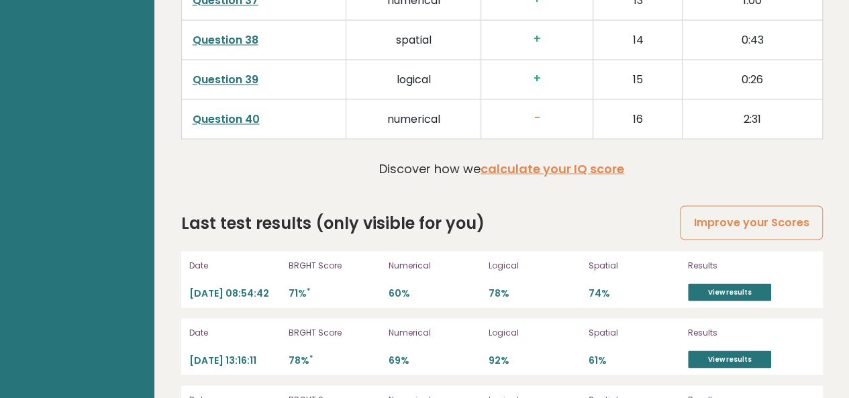
scroll to position [3756, 0]
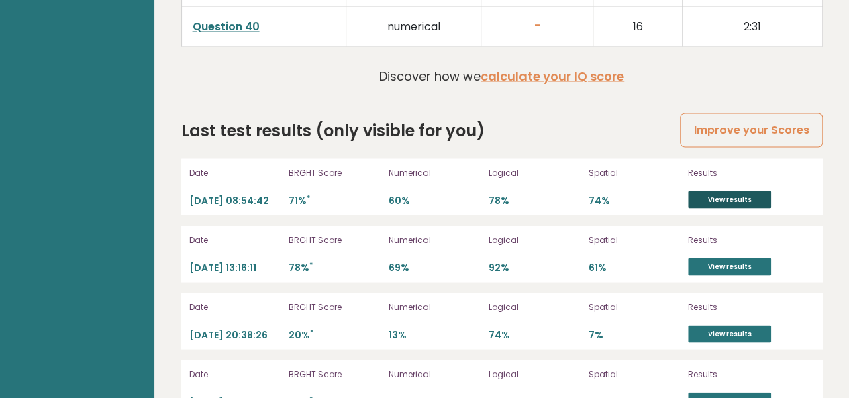
click at [741, 191] on link "View results" at bounding box center [729, 199] width 83 height 17
click at [525, 165] on div "Logical 78%" at bounding box center [534, 186] width 92 height 43
click at [460, 165] on div "Numerical 60%" at bounding box center [434, 186] width 92 height 43
click at [617, 165] on div "Spatial 74%" at bounding box center [634, 186] width 92 height 43
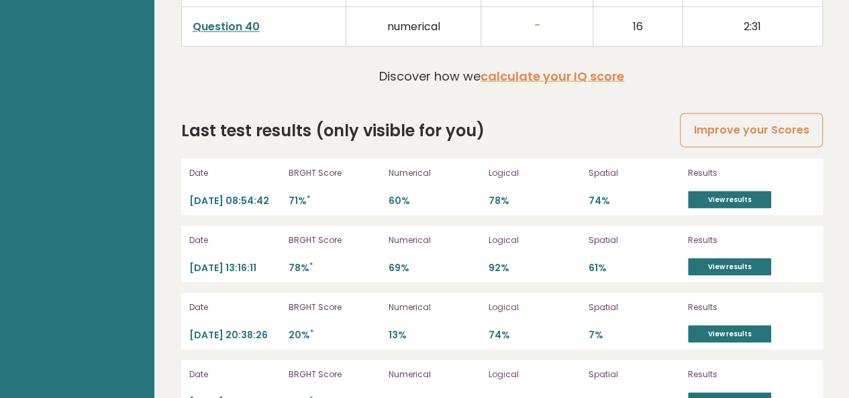
click at [572, 165] on div "Logical 78%" at bounding box center [534, 186] width 92 height 43
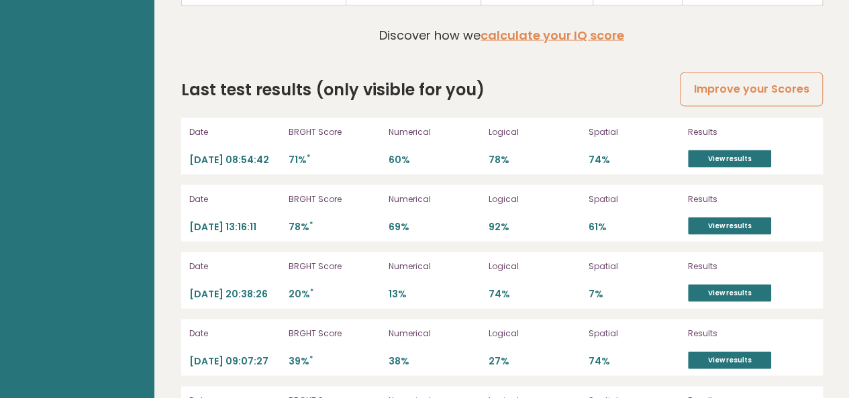
scroll to position [3730, 0]
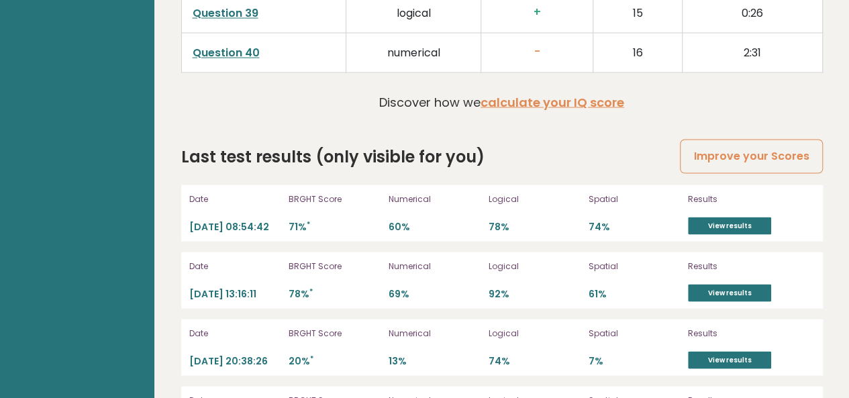
click at [419, 220] on p "60%" at bounding box center [434, 226] width 92 height 13
click at [558, 220] on p "78%" at bounding box center [534, 226] width 92 height 13
click at [592, 144] on div "Last test results (only visible for you) Improve your Scores" at bounding box center [501, 156] width 641 height 24
click at [719, 217] on link "View results" at bounding box center [729, 225] width 83 height 17
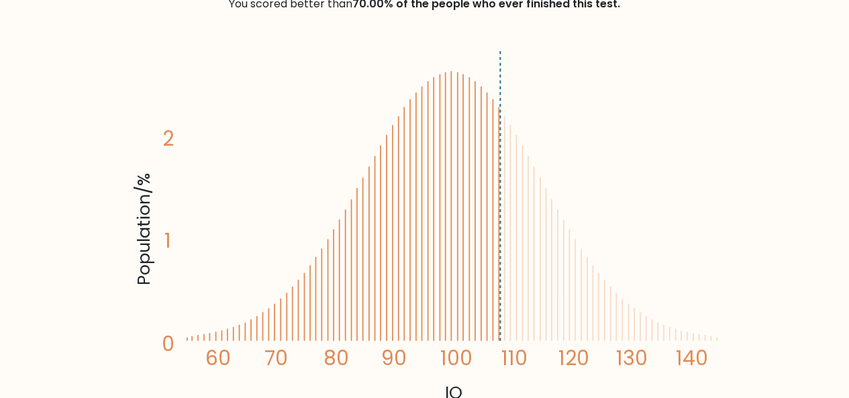
scroll to position [201, 0]
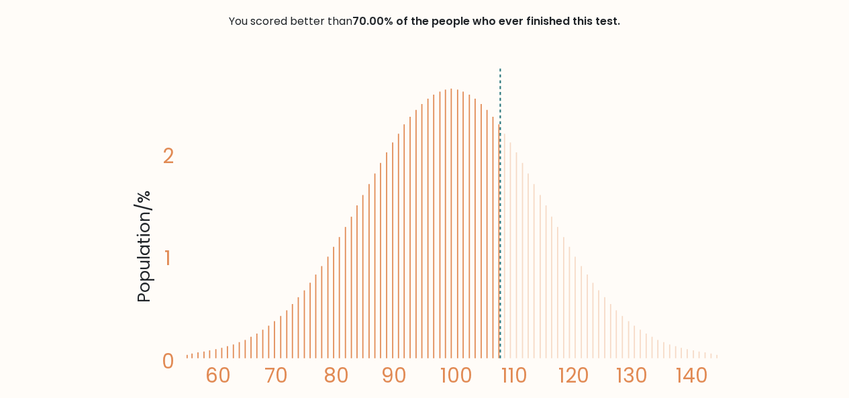
click at [500, 128] on line at bounding box center [500, 212] width 0 height 292
click at [551, 237] on icon "Population/% IQ 0 1 2 60 70 80 90 100 110 120 130 140" at bounding box center [425, 243] width 588 height 362
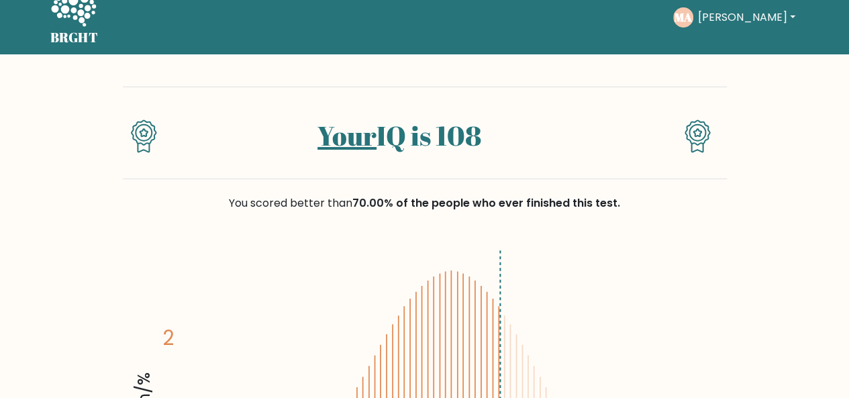
scroll to position [0, 0]
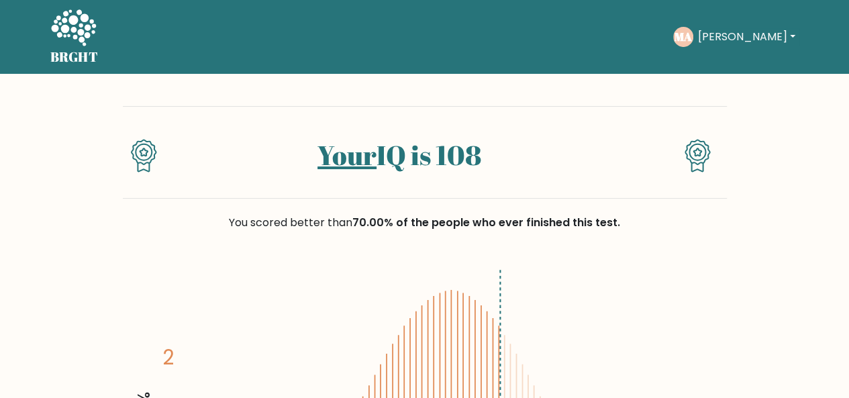
click at [334, 158] on link "Your" at bounding box center [346, 155] width 59 height 36
